Goal: Information Seeking & Learning: Learn about a topic

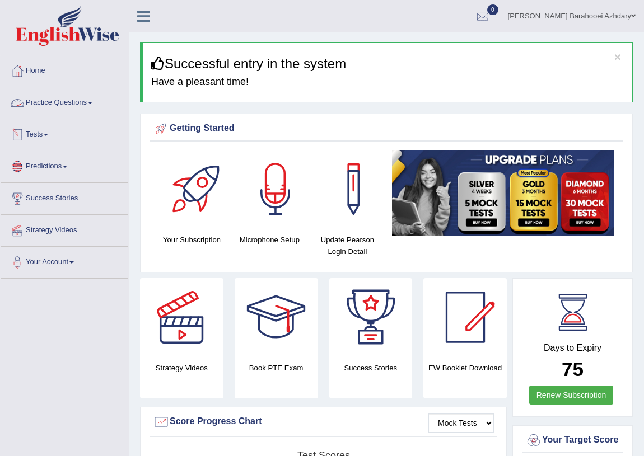
click at [620, 28] on link "Jamileh Barahooei Azhdary" at bounding box center [571, 14] width 144 height 29
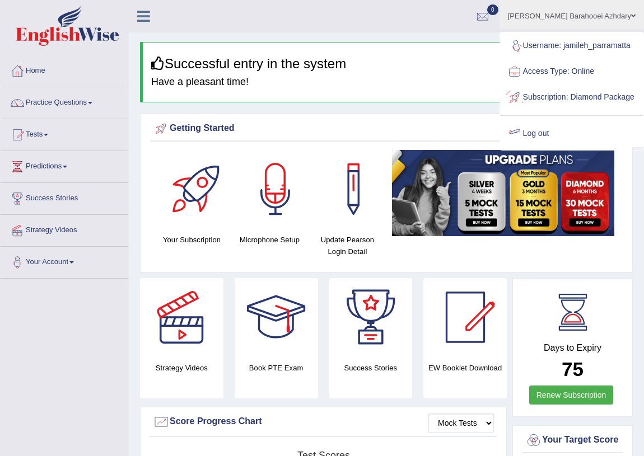
click at [567, 147] on link "Log out" at bounding box center [571, 134] width 142 height 26
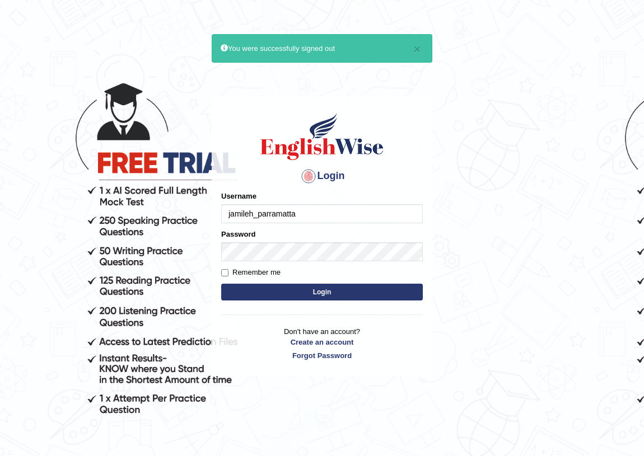
click at [308, 210] on input "jamileh_parramatta" at bounding box center [322, 213] width 202 height 19
click at [296, 213] on input "jamileh_parramatta" at bounding box center [322, 213] width 202 height 19
click at [297, 213] on input "jamileh_parramatta" at bounding box center [322, 213] width 202 height 19
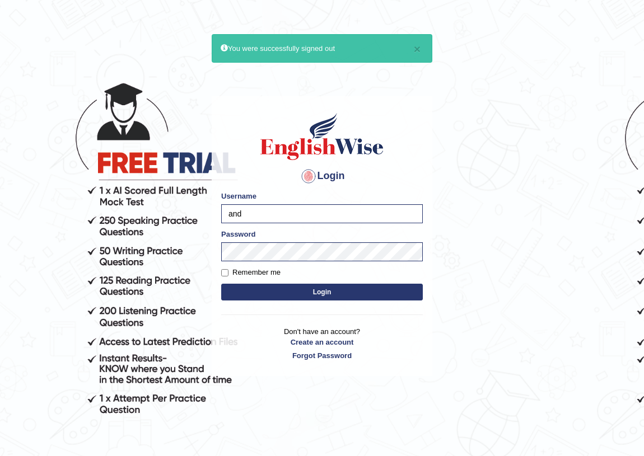
type input "andy_parramatta"
click at [221, 284] on button "Login" at bounding box center [322, 292] width 202 height 17
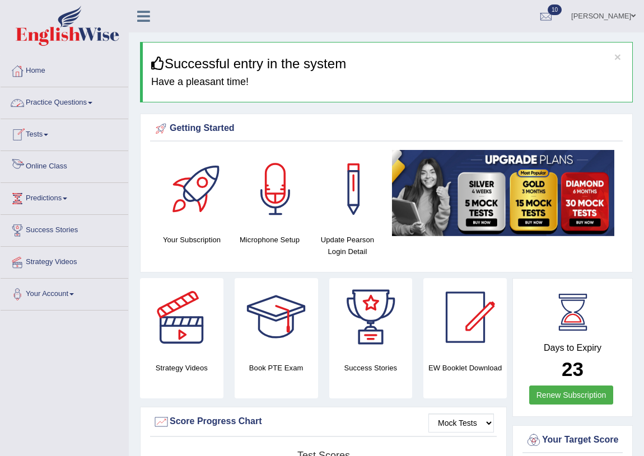
click at [83, 105] on link "Practice Questions" at bounding box center [65, 101] width 128 height 28
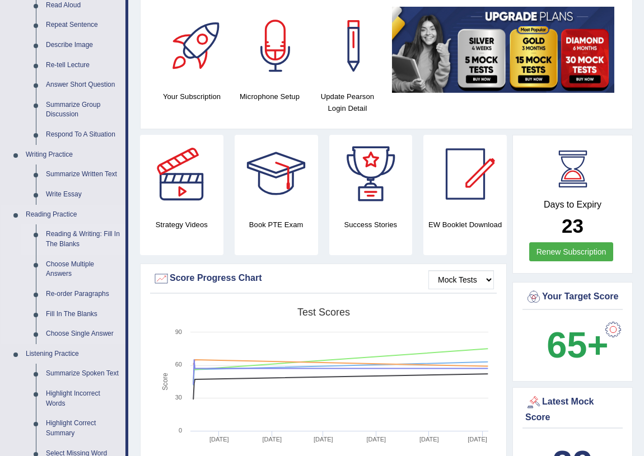
scroll to position [152, 0]
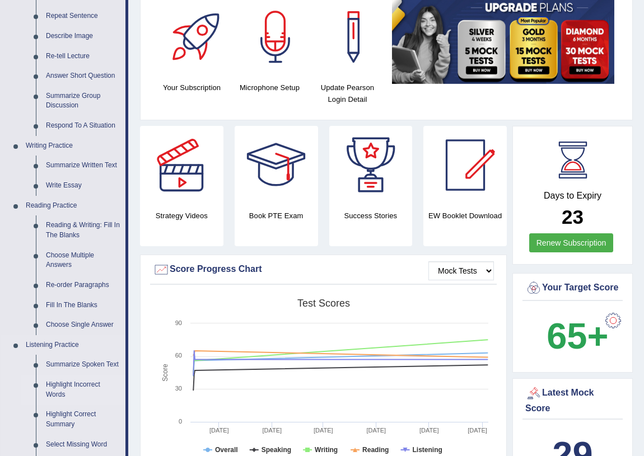
click at [70, 389] on link "Highlight Incorrect Words" at bounding box center [83, 390] width 85 height 30
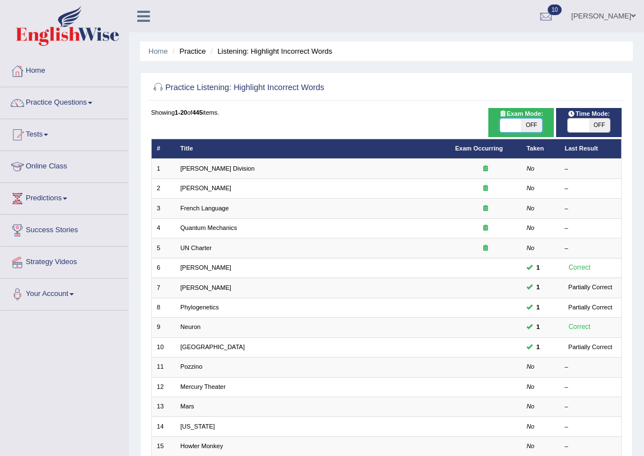
click at [519, 120] on span at bounding box center [510, 125] width 21 height 13
checkbox input "true"
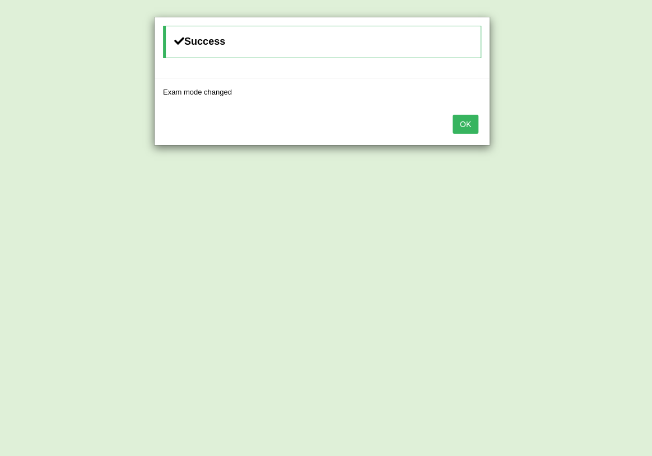
click at [460, 128] on button "OK" at bounding box center [465, 124] width 26 height 19
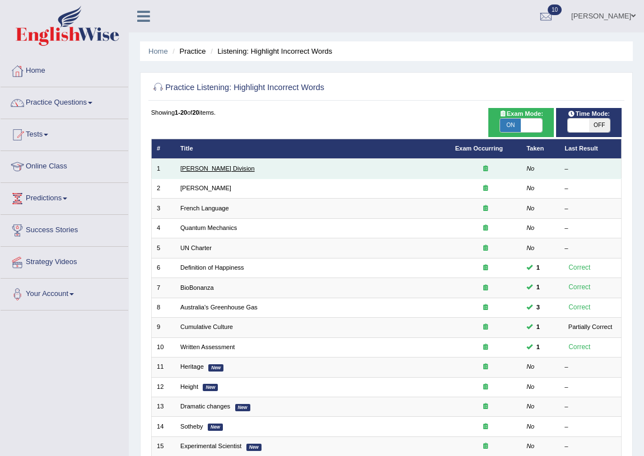
click at [211, 169] on link "[PERSON_NAME] Division" at bounding box center [217, 168] width 74 height 7
